Goal: Navigation & Orientation: Find specific page/section

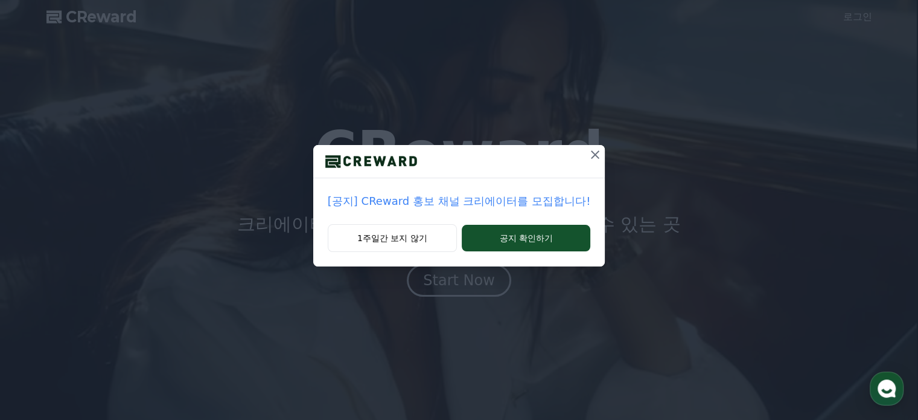
click at [588, 156] on icon at bounding box center [595, 154] width 14 height 14
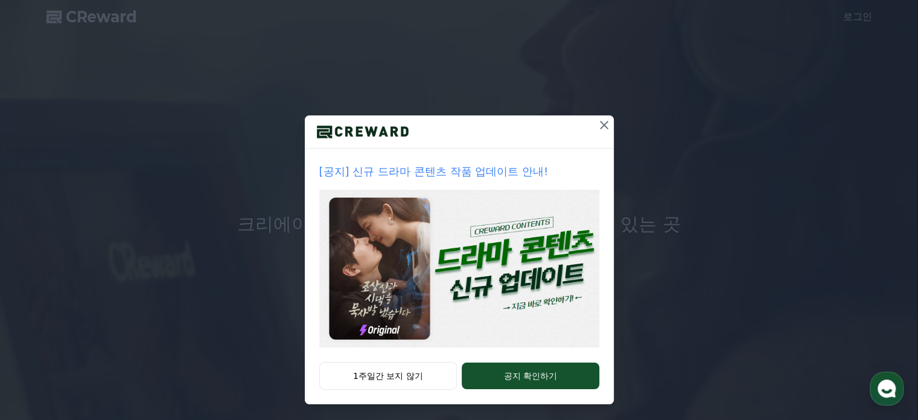
scroll to position [33, 0]
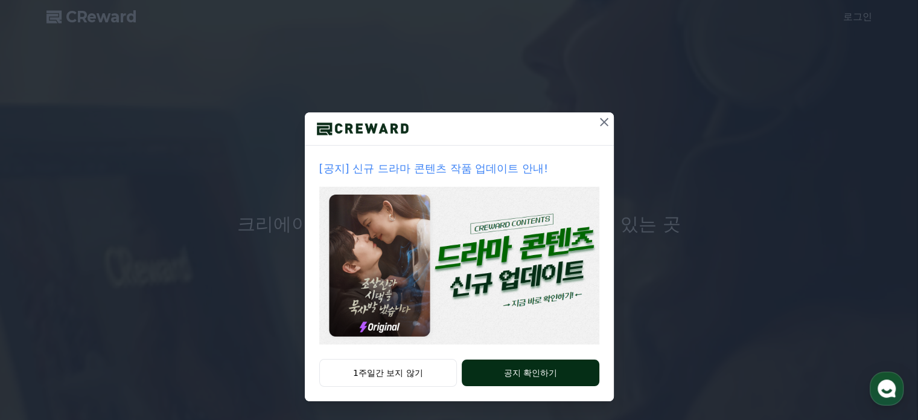
click at [476, 365] on button "공지 확인하기" at bounding box center [530, 372] width 137 height 27
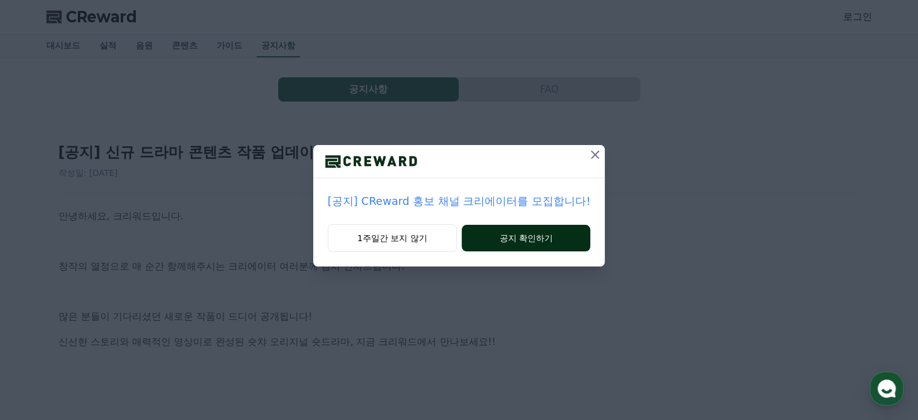
click at [499, 232] on button "공지 확인하기" at bounding box center [526, 238] width 129 height 27
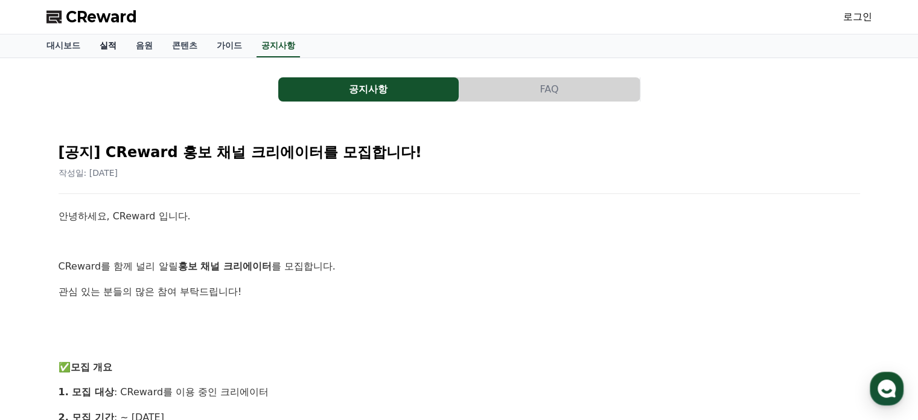
click at [101, 46] on link "실적" at bounding box center [108, 45] width 36 height 23
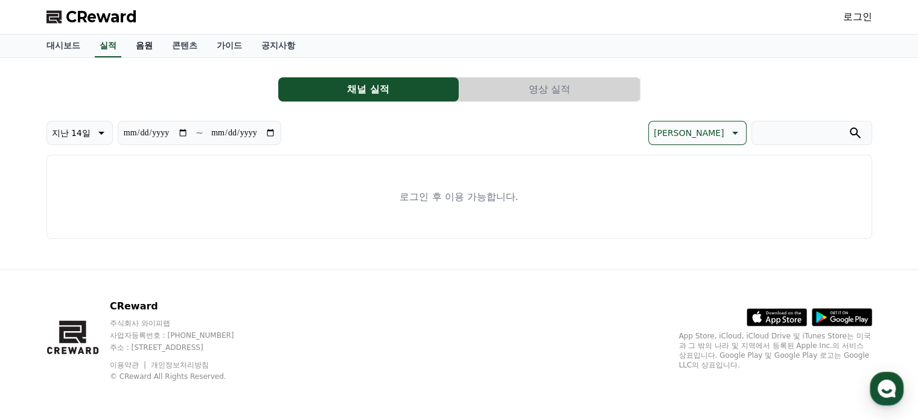
click at [152, 45] on link "음원" at bounding box center [144, 45] width 36 height 23
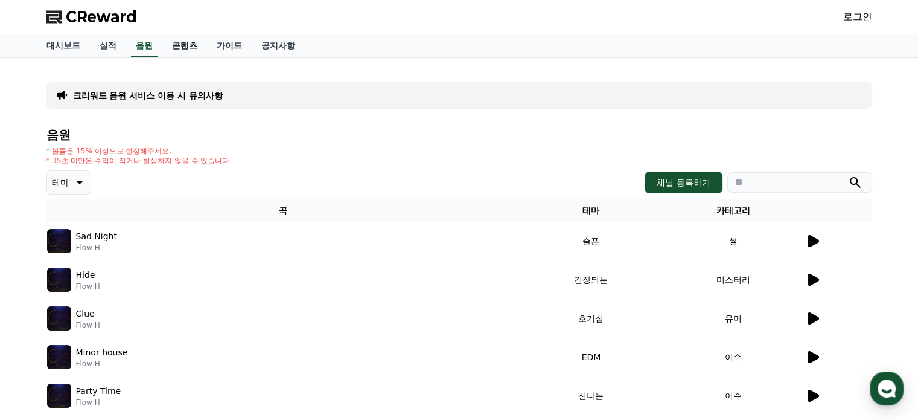
click at [184, 40] on link "콘텐츠" at bounding box center [184, 45] width 45 height 23
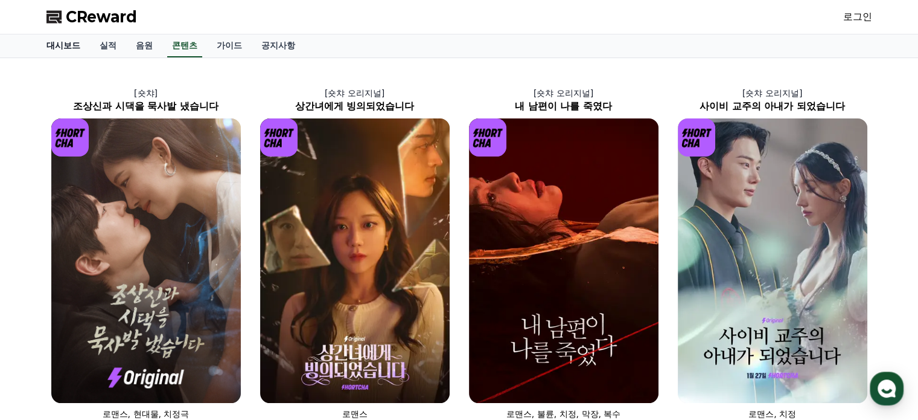
click at [53, 45] on link "대시보드" at bounding box center [63, 45] width 53 height 23
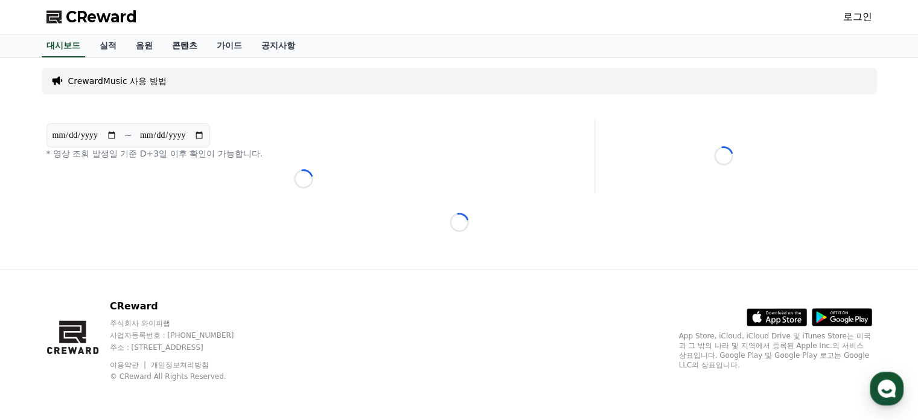
click at [179, 42] on link "콘텐츠" at bounding box center [184, 45] width 45 height 23
